Goal: Task Accomplishment & Management: Complete application form

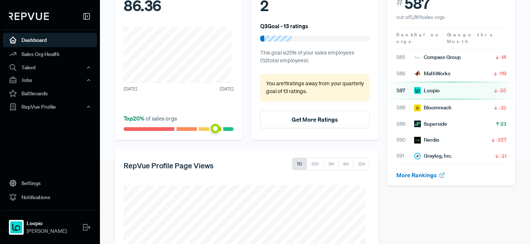
scroll to position [166, 0]
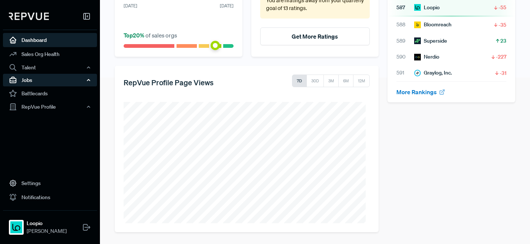
click at [43, 83] on div "Jobs" at bounding box center [50, 80] width 94 height 13
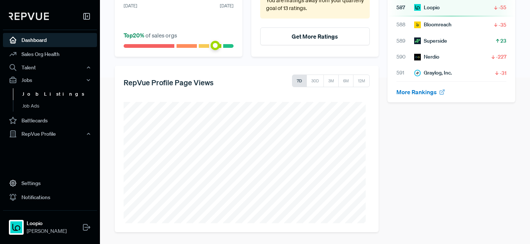
click at [44, 96] on link "Job Listings" at bounding box center [60, 94] width 94 height 12
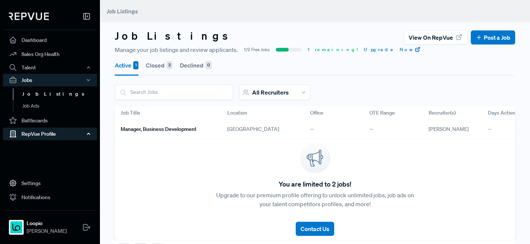
click at [53, 134] on div "RepVue Profile" at bounding box center [50, 133] width 94 height 13
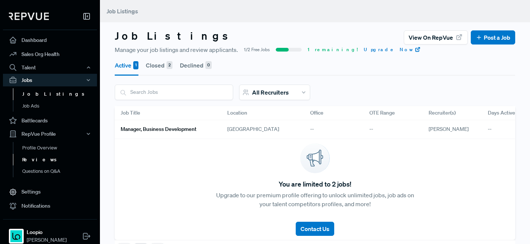
click at [47, 158] on link "Reviews" at bounding box center [60, 160] width 94 height 12
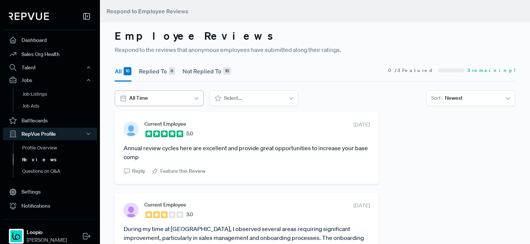
click at [170, 99] on div at bounding box center [158, 97] width 59 height 9
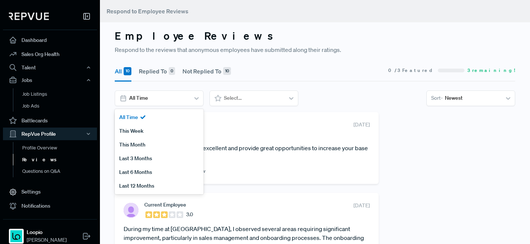
click at [284, 72] on section "All 10 Replied To 0 Not Replied To 10 0 / 3 Featured 3 remaining!" at bounding box center [315, 70] width 401 height 21
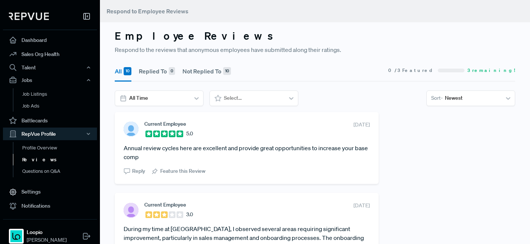
click at [199, 72] on button "Not Replied To 10" at bounding box center [207, 71] width 49 height 21
click at [127, 73] on div "10" at bounding box center [128, 71] width 8 height 8
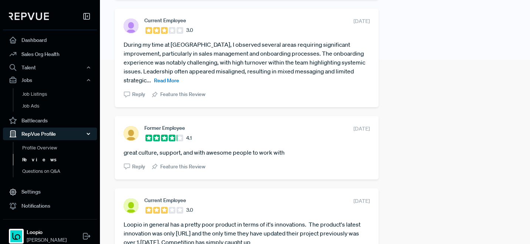
scroll to position [140, 0]
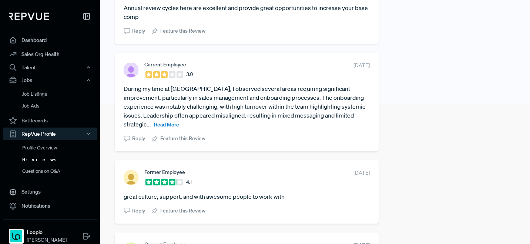
click at [168, 124] on span "Read More" at bounding box center [166, 124] width 25 height 7
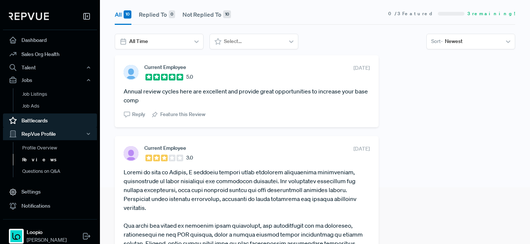
scroll to position [0, 0]
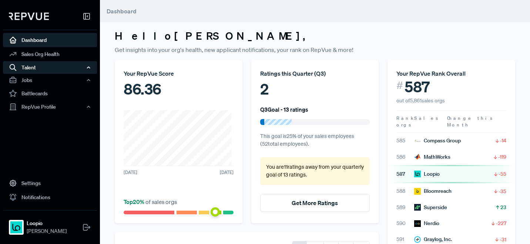
click at [33, 68] on div "Talent" at bounding box center [50, 67] width 94 height 13
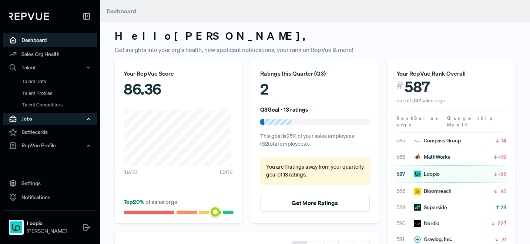
click at [40, 118] on div "Jobs" at bounding box center [50, 119] width 94 height 13
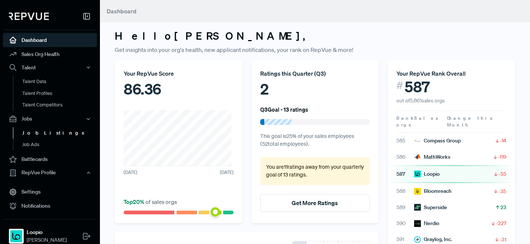
click at [43, 131] on link "Job Listings" at bounding box center [60, 133] width 94 height 12
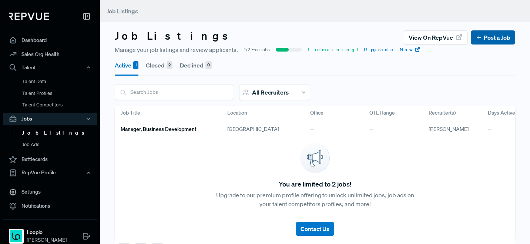
click at [490, 39] on link "Post a Job" at bounding box center [493, 37] width 35 height 9
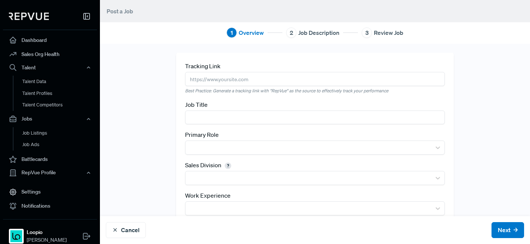
click at [263, 78] on input "text" at bounding box center [315, 79] width 260 height 14
click at [193, 116] on input "text" at bounding box center [315, 117] width 260 height 14
type input "Manager, Sales"
click at [212, 157] on div "Tracking Link Best Practice: Generate a tracking link with "RepVue" as the sour…" at bounding box center [315, 172] width 278 height 238
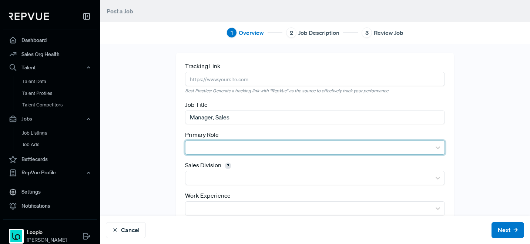
click at [214, 153] on div at bounding box center [309, 147] width 246 height 13
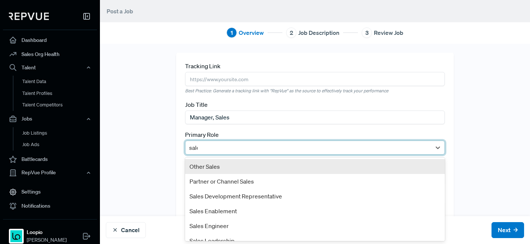
type input "sales"
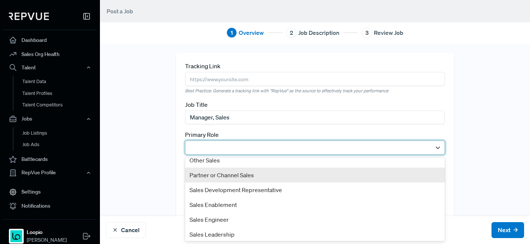
scroll to position [68, 0]
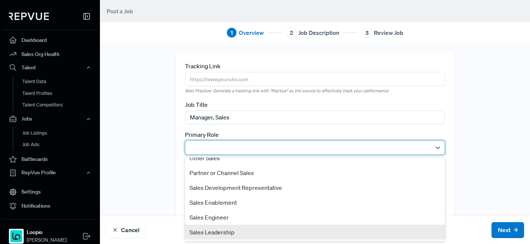
click at [248, 235] on div "Sales Leadership" at bounding box center [315, 231] width 260 height 15
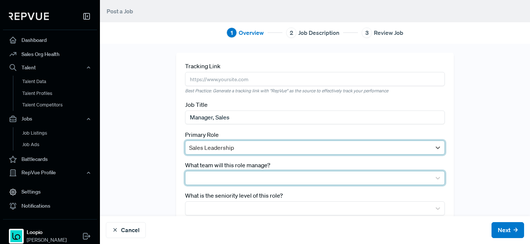
click at [203, 182] on div at bounding box center [308, 178] width 239 height 10
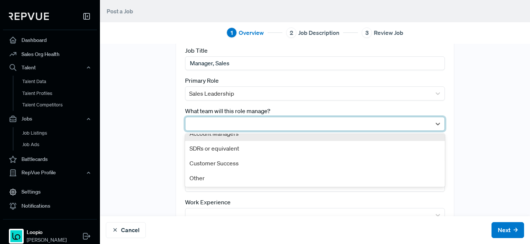
scroll to position [0, 0]
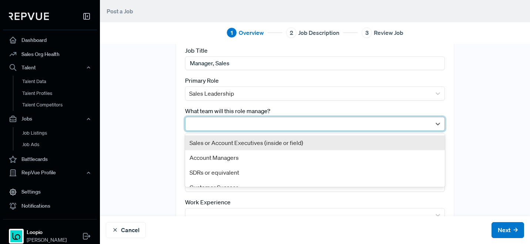
click at [230, 146] on div "Sales or Account Executives (inside or field)" at bounding box center [315, 142] width 260 height 15
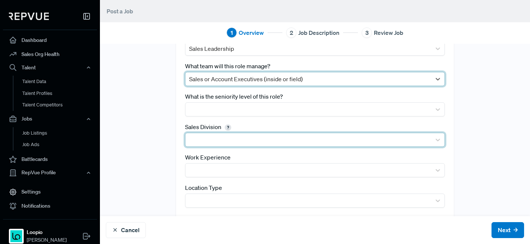
scroll to position [99, 0]
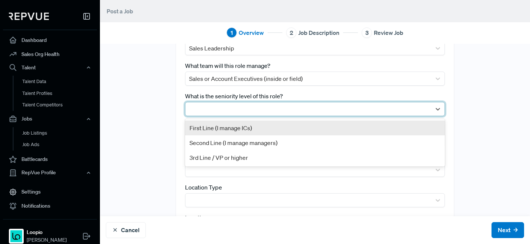
click at [229, 108] on div at bounding box center [308, 109] width 239 height 10
click at [228, 127] on div "First Line (I manage ICs)" at bounding box center [315, 127] width 260 height 15
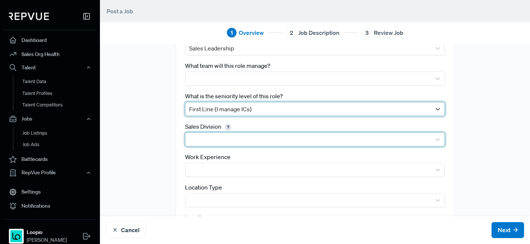
click at [224, 141] on div at bounding box center [308, 139] width 239 height 10
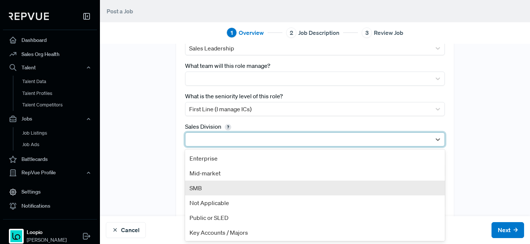
click at [220, 189] on div "SMB" at bounding box center [315, 187] width 260 height 15
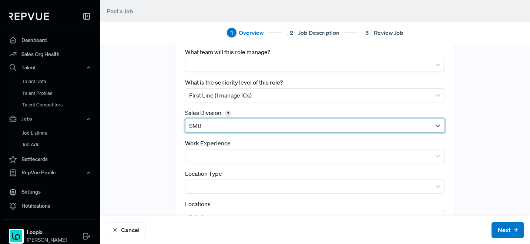
scroll to position [144, 0]
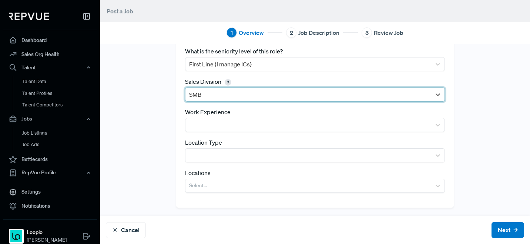
click at [236, 116] on div "Work Experience" at bounding box center [315, 119] width 260 height 24
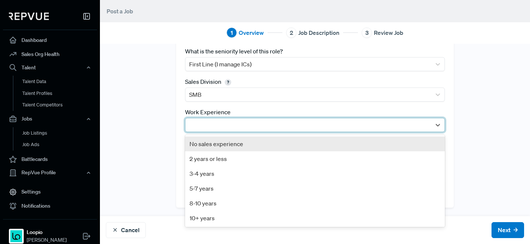
click at [235, 121] on div at bounding box center [308, 125] width 239 height 10
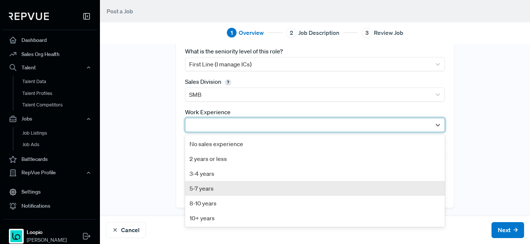
click at [214, 186] on div "5-7 years" at bounding box center [315, 188] width 260 height 15
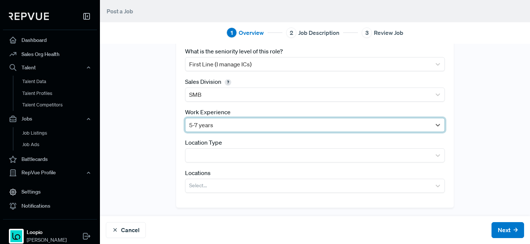
click at [206, 126] on div at bounding box center [308, 125] width 239 height 10
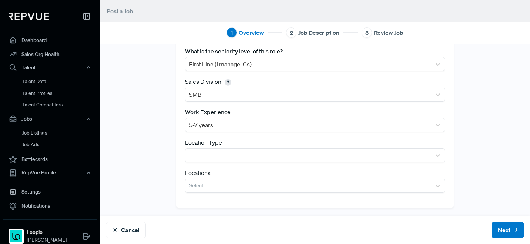
click at [141, 170] on div "Tracking Link Best Practice: Generate a tracking link with "RepVue" as the sour…" at bounding box center [315, 58] width 430 height 298
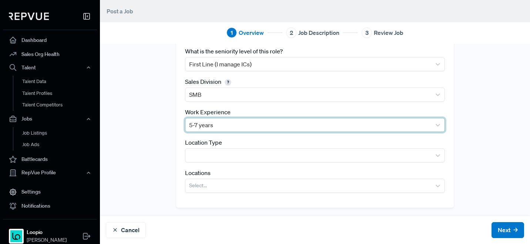
click at [230, 125] on div at bounding box center [308, 125] width 239 height 10
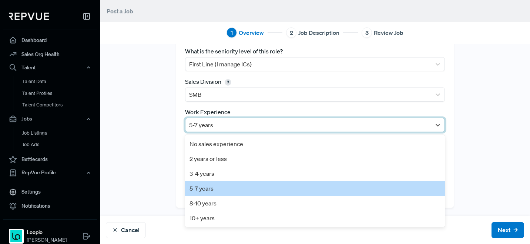
click at [140, 157] on div "Tracking Link Best Practice: Generate a tracking link with "RepVue" as the sour…" at bounding box center [315, 58] width 430 height 298
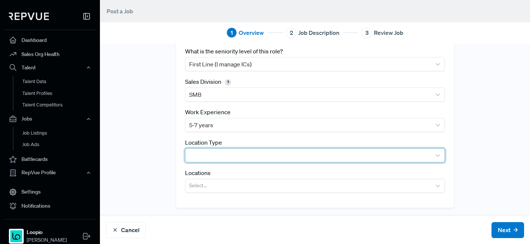
click at [237, 157] on div at bounding box center [308, 155] width 239 height 10
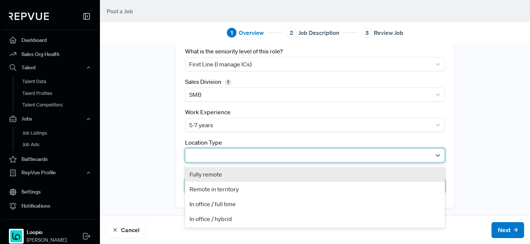
click at [231, 183] on div "Remote in territory" at bounding box center [315, 188] width 260 height 15
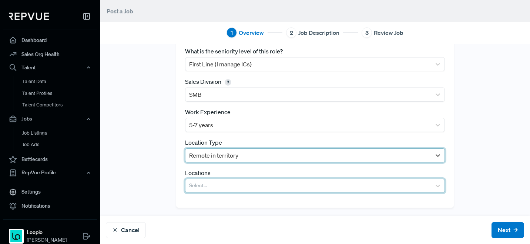
click at [231, 183] on div at bounding box center [308, 185] width 239 height 10
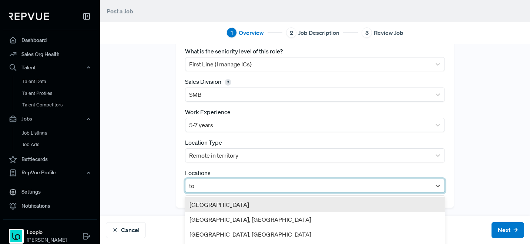
type input "tor"
click at [232, 206] on div "[GEOGRAPHIC_DATA]" at bounding box center [315, 204] width 260 height 15
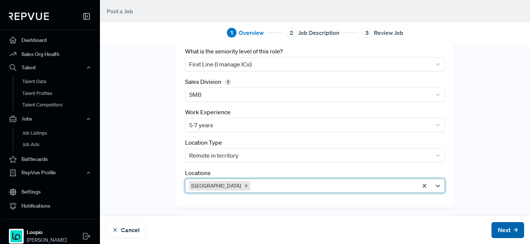
click at [492, 233] on button "Next" at bounding box center [508, 230] width 33 height 16
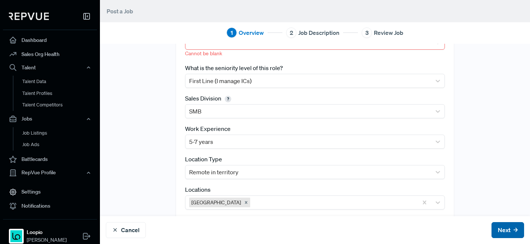
scroll to position [161, 0]
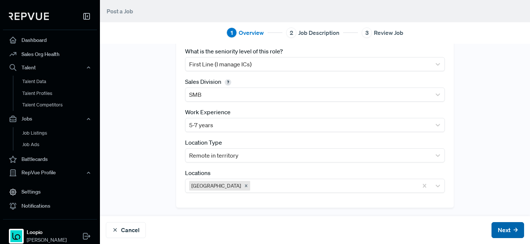
click at [514, 230] on icon at bounding box center [516, 230] width 4 height 4
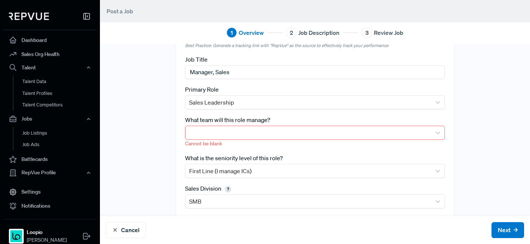
scroll to position [0, 0]
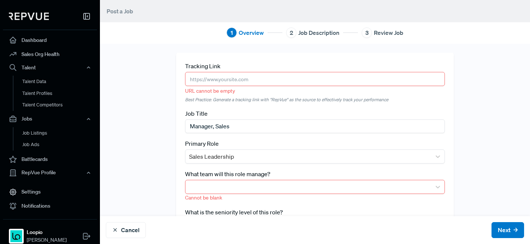
click at [251, 81] on input "text" at bounding box center [315, 79] width 260 height 14
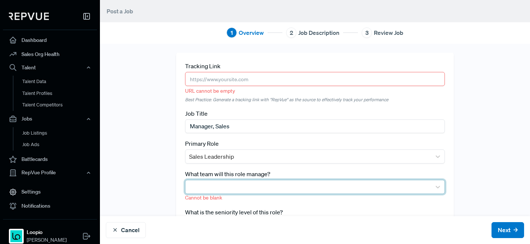
click at [223, 191] on div at bounding box center [308, 186] width 239 height 10
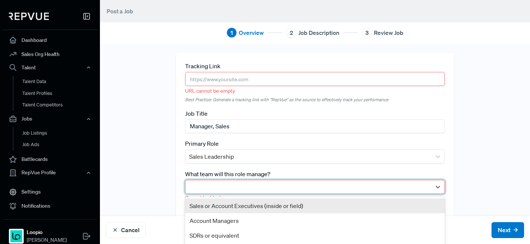
click at [223, 210] on div "Sales or Account Executives (inside or field)" at bounding box center [315, 205] width 260 height 15
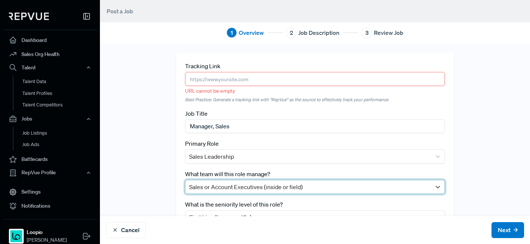
click at [149, 140] on div "Tracking Link URL cannot be empty Best Practice: Generate a tracking link with …" at bounding box center [315, 206] width 430 height 307
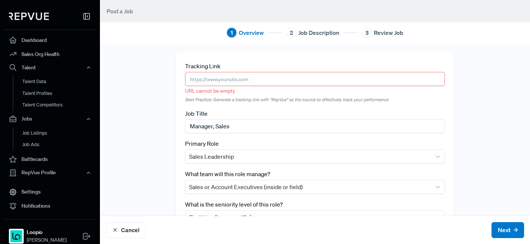
click at [218, 79] on input "text" at bounding box center [315, 79] width 260 height 14
paste input "[URL][DOMAIN_NAME]"
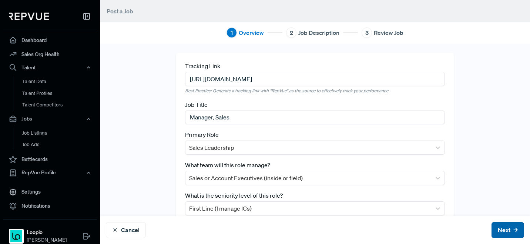
type input "[URL][DOMAIN_NAME]"
click at [492, 224] on button "Next" at bounding box center [508, 230] width 33 height 16
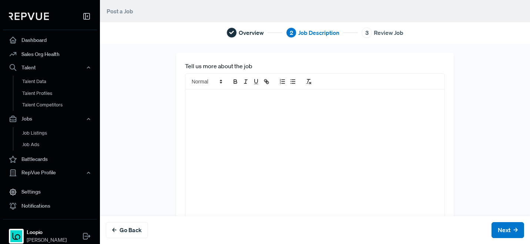
click at [257, 113] on div at bounding box center [316, 166] width 260 height 154
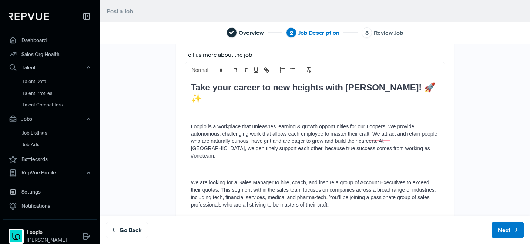
scroll to position [13, 0]
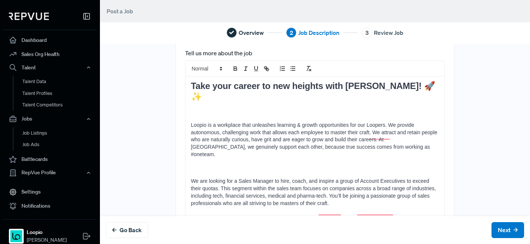
click at [235, 164] on p "To enrich screen reader interactions, please activate Accessibility in Grammarl…" at bounding box center [315, 167] width 248 height 7
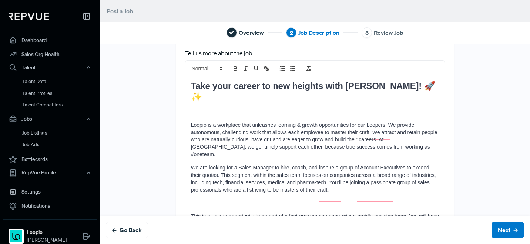
click at [206, 108] on p "To enrich screen reader interactions, please activate Accessibility in Grammarl…" at bounding box center [315, 111] width 248 height 7
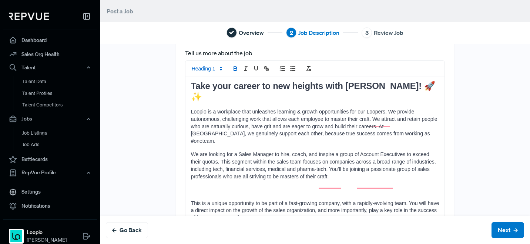
click at [204, 186] on p "To enrich screen reader interactions, please activate Accessibility in Grammarl…" at bounding box center [315, 189] width 248 height 7
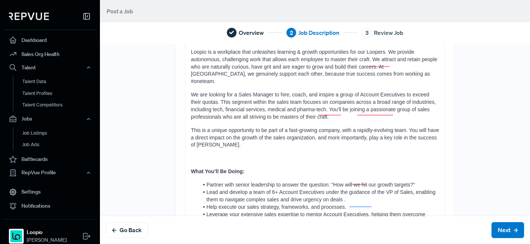
scroll to position [74, 0]
click at [213, 153] on p "To enrich screen reader interactions, please activate Accessibility in Grammarl…" at bounding box center [315, 156] width 248 height 7
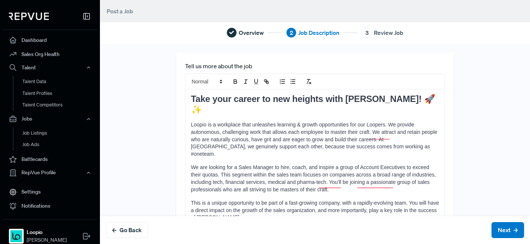
scroll to position [0, 0]
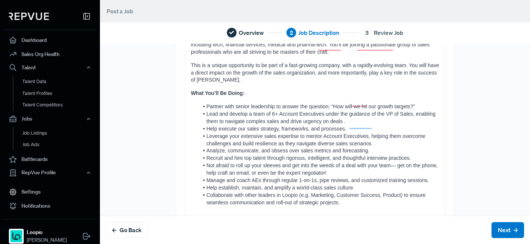
click at [247, 64] on p "This is a unique opportunity to be part of a fast-growing company, with a rapid…" at bounding box center [315, 73] width 248 height 22
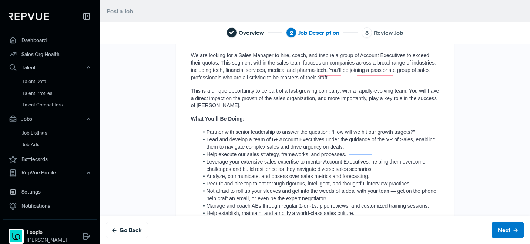
click at [340, 158] on span "Leverage your extensive sales expertise to mentor Account Executives, helping t…" at bounding box center [317, 164] width 220 height 13
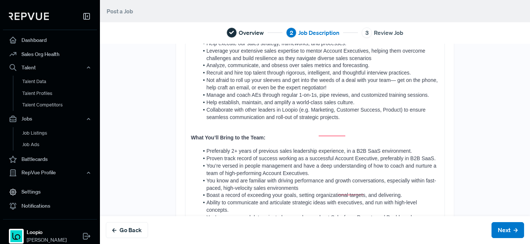
click at [263, 125] on div "Take your career to new heights with [PERSON_NAME]! 🚀✨ Loopio is a workplace th…" at bounding box center [316, 220] width 260 height 706
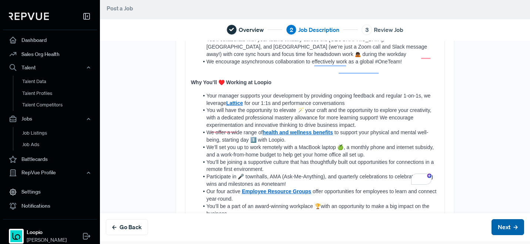
click at [495, 221] on button "Next" at bounding box center [508, 227] width 33 height 16
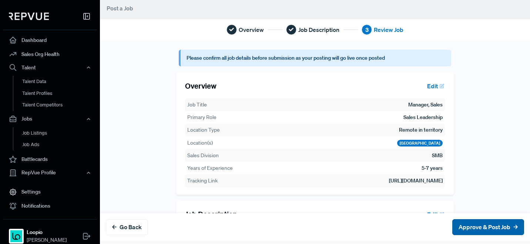
click at [460, 232] on button "Approve & Post Job" at bounding box center [488, 227] width 72 height 16
click at [461, 227] on button "Approve & Post Job" at bounding box center [488, 227] width 72 height 16
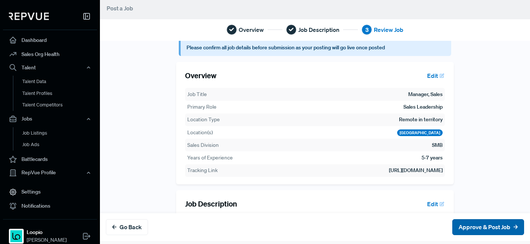
click at [474, 228] on button "Approve & Post Job" at bounding box center [488, 227] width 72 height 16
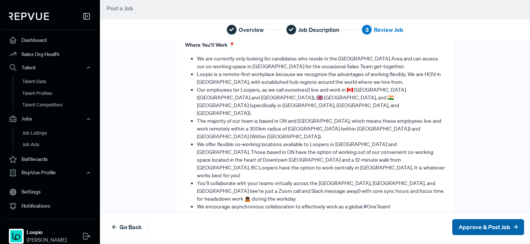
click at [452, 224] on button "Approve & Post Job" at bounding box center [488, 227] width 72 height 16
click at [455, 224] on button "Approve & Post Job" at bounding box center [488, 227] width 72 height 16
click at [456, 224] on button "Approve & Post Job" at bounding box center [488, 227] width 72 height 16
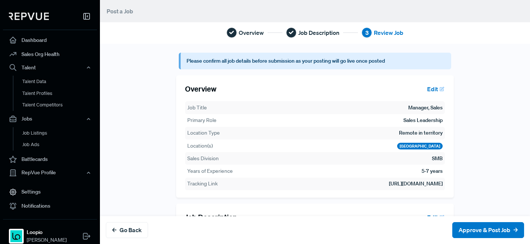
click at [358, 79] on div "Overview Edit Job Title Manager, Sales Primary Role Sales Leadership Location T…" at bounding box center [315, 136] width 278 height 122
click at [485, 233] on button "Approve & Post Job" at bounding box center [488, 230] width 72 height 16
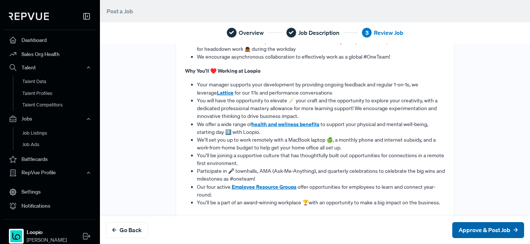
click at [467, 230] on button "Approve & Post Job" at bounding box center [488, 230] width 72 height 16
click at [134, 233] on button "Go Back" at bounding box center [127, 230] width 42 height 16
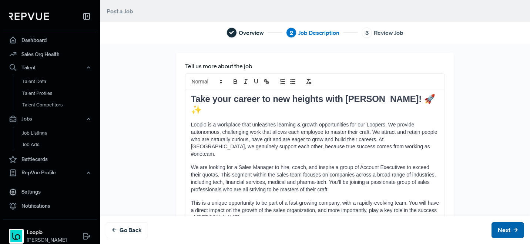
click at [492, 231] on button "Next" at bounding box center [508, 230] width 33 height 16
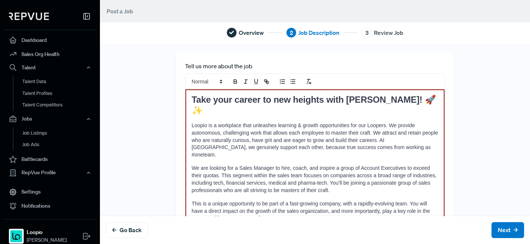
click at [342, 172] on span "We are looking for a Sales Manager to hire, coach, and inspire a group of Accou…" at bounding box center [315, 179] width 247 height 28
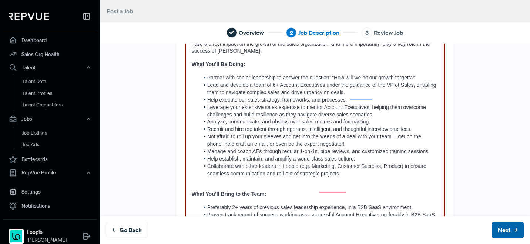
click at [492, 222] on button "Next" at bounding box center [508, 230] width 33 height 16
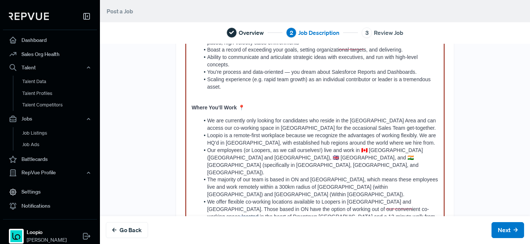
click at [325, 176] on span "The majority of our team is based in ON and [GEOGRAPHIC_DATA], which means thes…" at bounding box center [323, 186] width 232 height 21
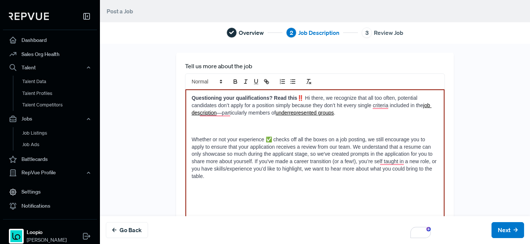
click at [235, 133] on div "Questioning your qualifications? Read this ‼️ Hi there, we recognize that all t…" at bounding box center [316, 166] width 260 height 154
click at [230, 117] on div "Questioning your qualifications? Read this ‼️ Hi there, we recognize that all t…" at bounding box center [316, 166] width 260 height 154
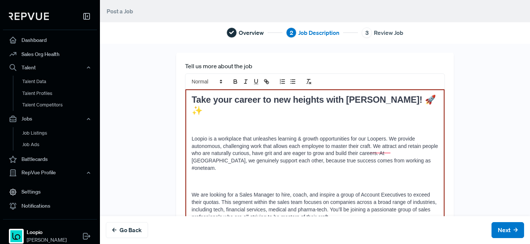
click at [255, 122] on p "To enrich screen reader interactions, please activate Accessibility in Grammarl…" at bounding box center [315, 125] width 247 height 7
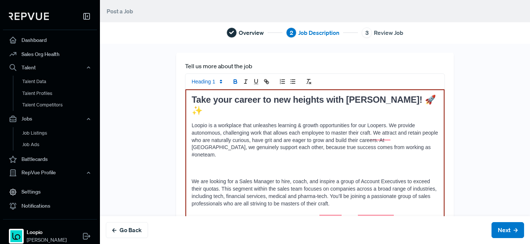
click at [230, 164] on p "To enrich screen reader interactions, please activate Accessibility in Grammarl…" at bounding box center [315, 167] width 247 height 7
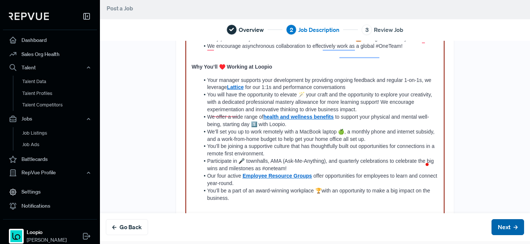
click at [495, 224] on button "Next" at bounding box center [508, 227] width 33 height 16
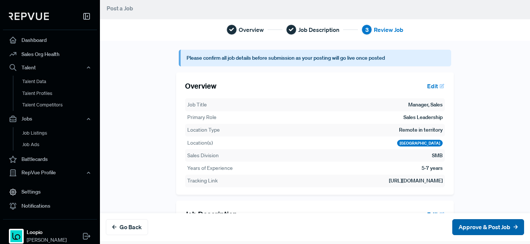
click at [480, 227] on button "Approve & Post Job" at bounding box center [488, 227] width 72 height 16
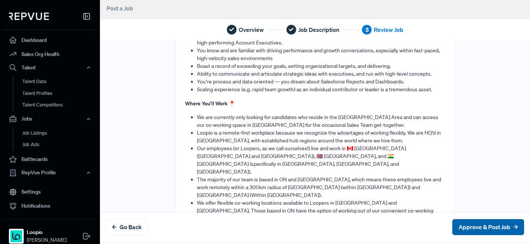
click at [463, 221] on button "Approve & Post Job" at bounding box center [488, 227] width 72 height 16
click at [462, 227] on button "Approve & Post Job" at bounding box center [488, 227] width 72 height 16
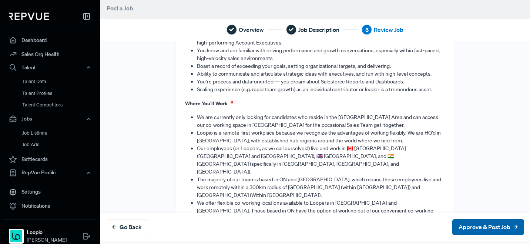
click at [462, 228] on button "Approve & Post Job" at bounding box center [488, 227] width 72 height 16
click at [461, 228] on button "Approve & Post Job" at bounding box center [488, 227] width 72 height 16
click at [461, 229] on button "Approve & Post Job" at bounding box center [488, 227] width 72 height 16
drag, startPoint x: 462, startPoint y: 228, endPoint x: 471, endPoint y: 181, distance: 48.3
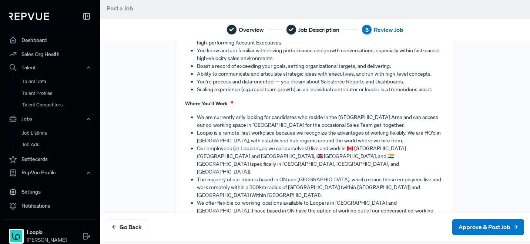
click at [462, 228] on button "Approve & Post Job" at bounding box center [488, 227] width 72 height 16
click at [385, 28] on span "Review Job" at bounding box center [389, 29] width 30 height 9
click at [504, 233] on button "Approve & Post Job" at bounding box center [488, 227] width 72 height 16
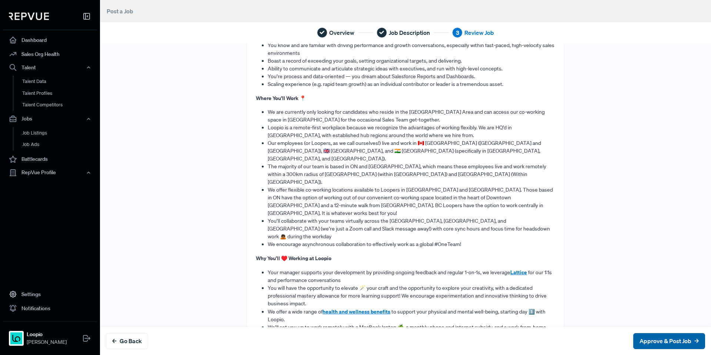
click at [530, 243] on button "Approve & Post Job" at bounding box center [669, 341] width 72 height 16
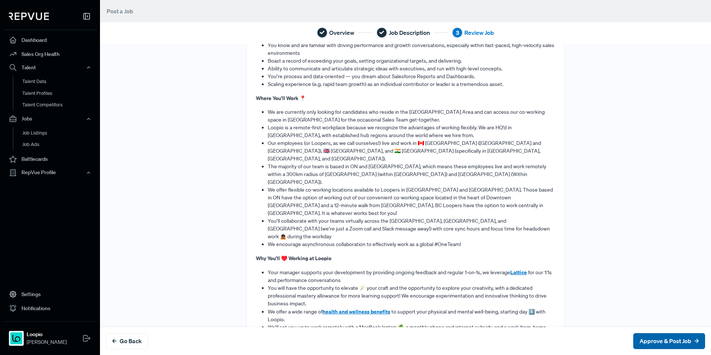
click at [530, 243] on button "Approve & Post Job" at bounding box center [669, 341] width 72 height 16
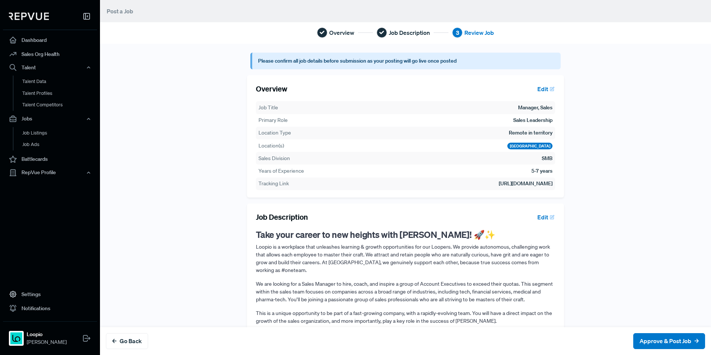
click at [530, 87] on button "Edit" at bounding box center [544, 89] width 21 height 13
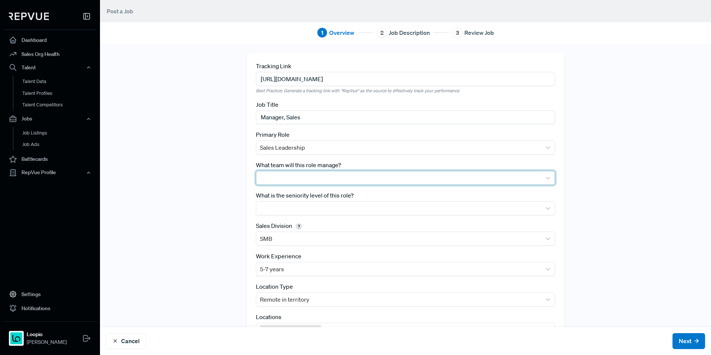
click at [440, 180] on div at bounding box center [399, 178] width 278 height 10
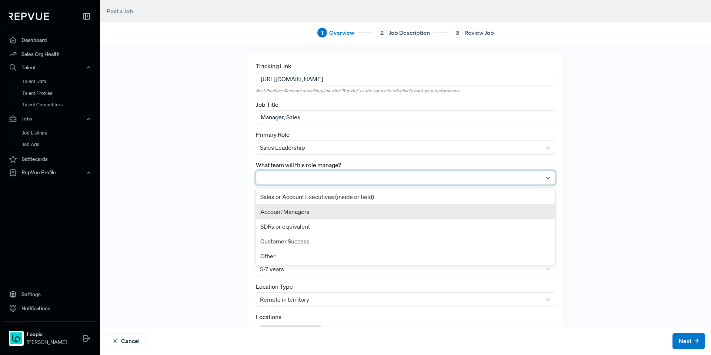
click at [376, 193] on div "Sales or Account Executives (inside or field)" at bounding box center [405, 196] width 299 height 15
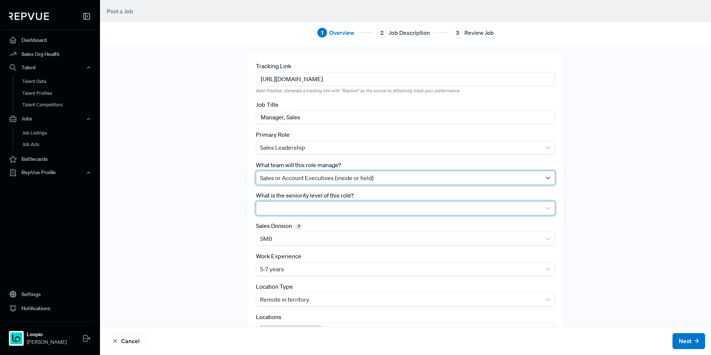
click at [375, 203] on div at bounding box center [399, 208] width 278 height 10
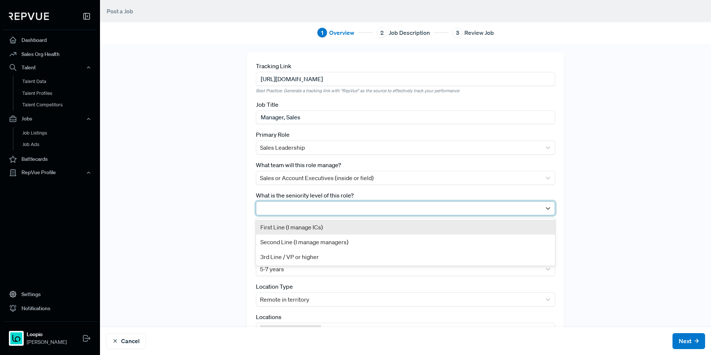
click at [365, 222] on div "First Line (I manage ICs)" at bounding box center [405, 227] width 299 height 15
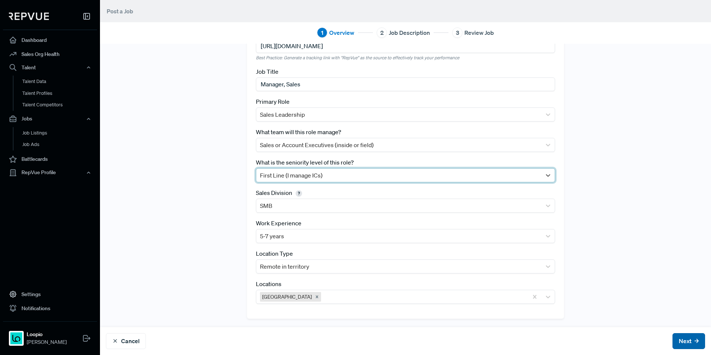
click at [530, 243] on icon at bounding box center [696, 341] width 4 height 4
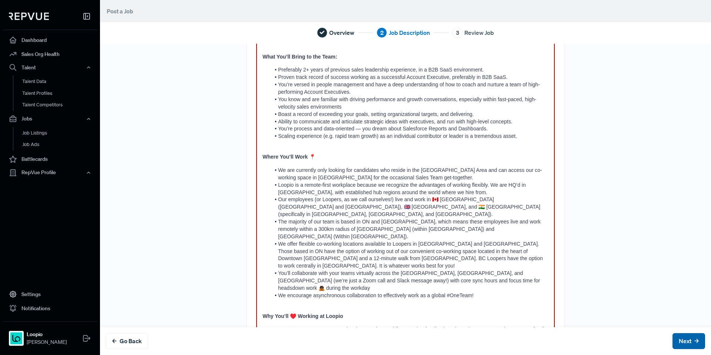
click at [530, 243] on button "Next" at bounding box center [688, 341] width 33 height 16
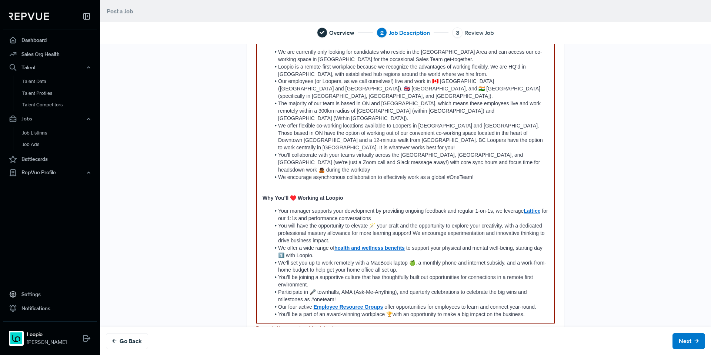
click at [530, 243] on li "You’ll be a part of an award-winning workplace 🏆with an opportunity to make a b…" at bounding box center [409, 314] width 278 height 7
click at [530, 243] on button "Next" at bounding box center [688, 341] width 33 height 16
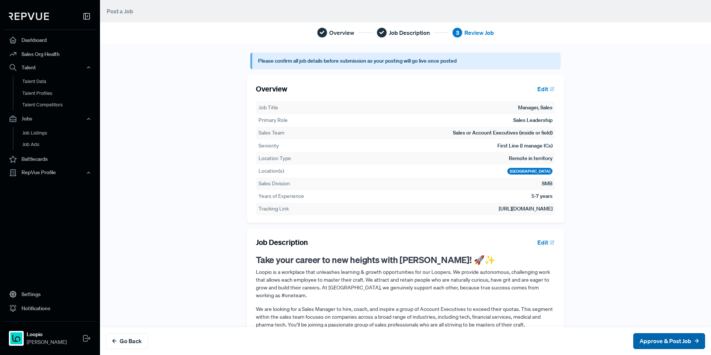
click at [530, 243] on button "Approve & Post Job" at bounding box center [669, 341] width 72 height 16
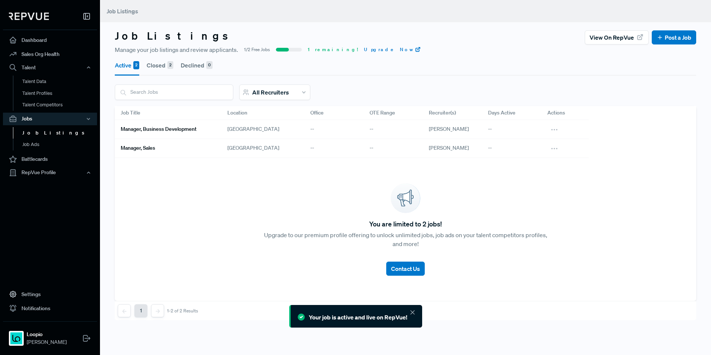
click at [530, 56] on div "Active 2 Closed 2 Declined 0" at bounding box center [405, 64] width 581 height 21
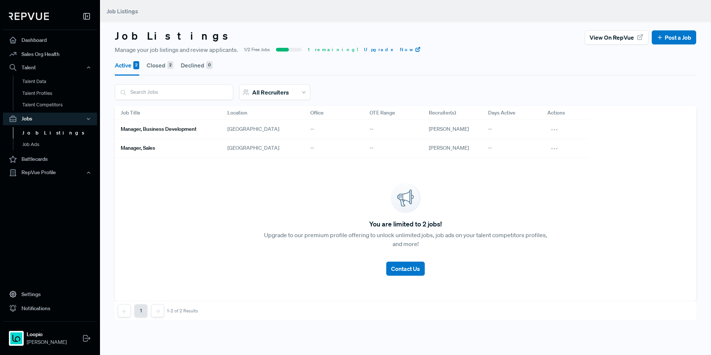
click at [258, 95] on span "All Recruiters" at bounding box center [270, 91] width 37 height 7
click at [328, 65] on div "Active 2 Closed 2 Declined 0" at bounding box center [405, 64] width 581 height 21
click at [210, 202] on div "You are limited to 2 jobs! Upgrade to our premium profile offering to unlock un…" at bounding box center [405, 229] width 581 height 143
